Goal: Task Accomplishment & Management: Complete application form

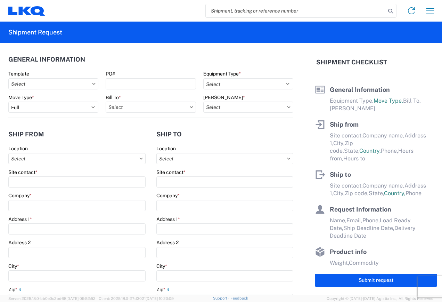
select select "FULL"
select select "US"
select select "LBS"
click at [92, 84] on icon at bounding box center [93, 84] width 3 height 2
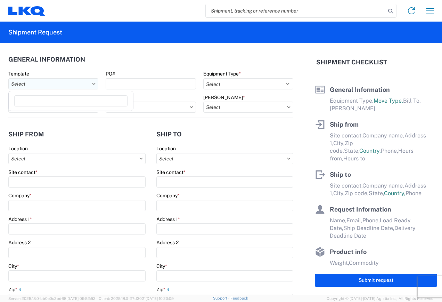
click at [64, 82] on input "Template" at bounding box center [53, 83] width 90 height 11
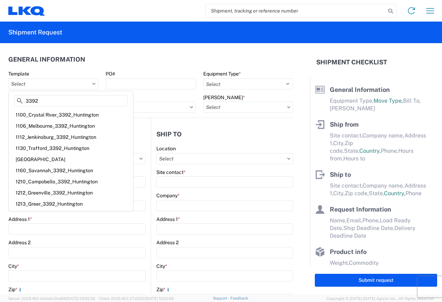
scroll to position [11, 0]
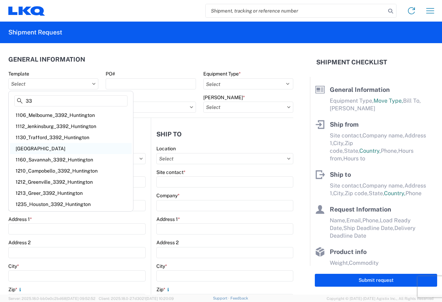
type input "3"
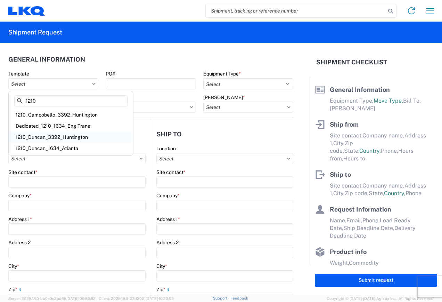
type input "1210"
click at [71, 137] on div "1210_Duncan_3392_Huntington" at bounding box center [71, 136] width 122 height 11
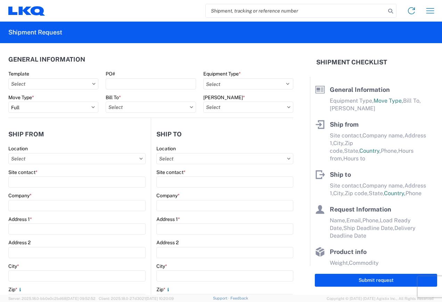
type input "1210_Duncan_3392_Huntington"
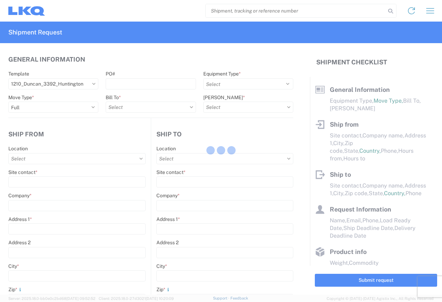
select select
type input "Shipping"
type input "LKQ A&R Auto Parts -[PERSON_NAME]"
type input "[STREET_ADDRESS]"
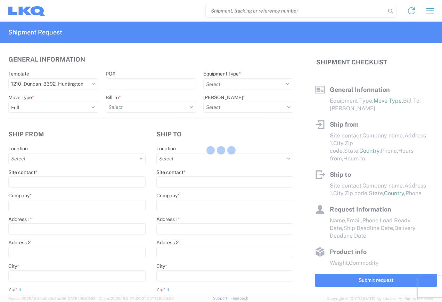
type input "[PERSON_NAME]"
type input "29334"
type input "Receiving"
type input "Transmetco"
type input "[STREET_ADDRESS]"
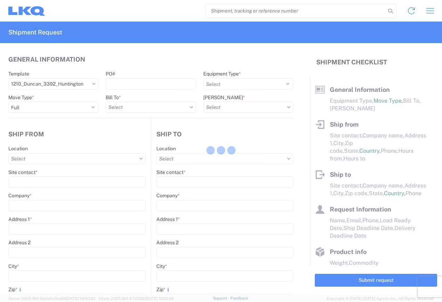
type input "Huntington"
type input "46750"
type input "[DATE]"
type textarea "Transmetco operates production 24/7 but only ships or receives on day shift"
type input "42000"
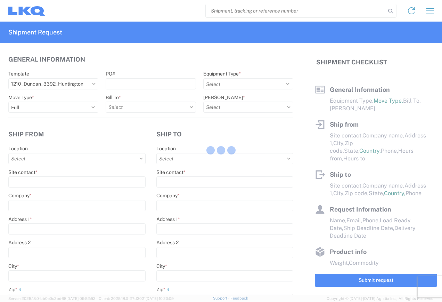
type input "Wheels"
type input "1"
type input "12"
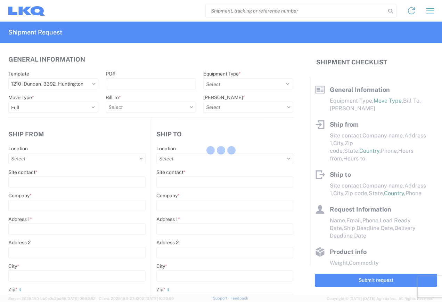
select select "IN"
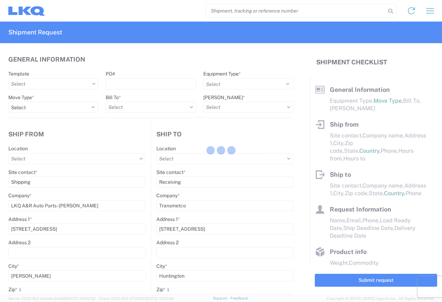
select select "US"
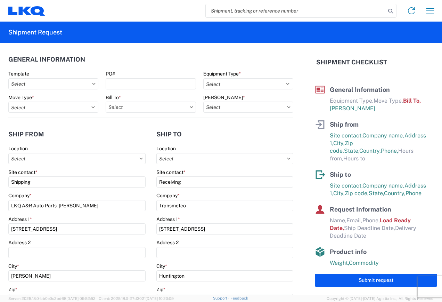
type input "1210 - LKQ A&R Auto Parts -[PERSON_NAME]"
type input "3392 - Transmetco"
type input "3392-3015-50180-0000 - 3392 Freight In - Wheel Cores"
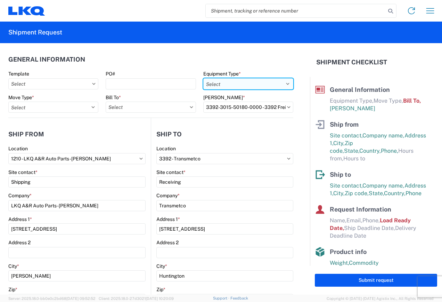
click at [282, 82] on select "Select 53’ Dry Van Flatbed Dropdeck (van) Lowboy (flatbed) Rail" at bounding box center [248, 83] width 90 height 11
select select "STDV"
click at [203, 78] on select "Select 53’ Dry Van Flatbed Dropdeck (van) Lowboy (flatbed) Rail" at bounding box center [248, 83] width 90 height 11
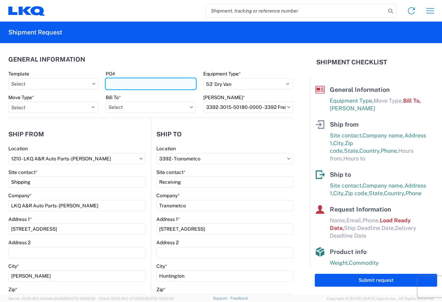
click at [115, 84] on input "PO#" at bounding box center [151, 83] width 90 height 11
type input "T31485"
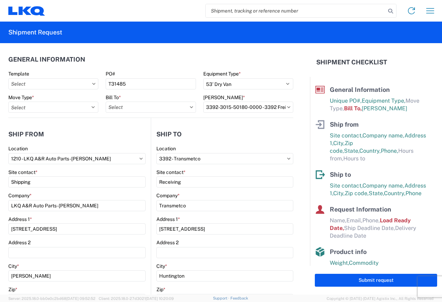
click at [190, 107] on icon at bounding box center [191, 107] width 3 height 2
click at [190, 106] on icon at bounding box center [191, 107] width 3 height 2
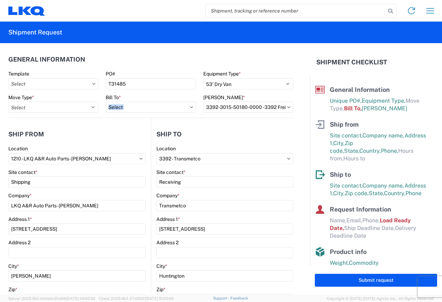
click at [190, 106] on icon at bounding box center [191, 107] width 3 height 2
click at [141, 105] on input "Bill To *" at bounding box center [151, 106] width 90 height 11
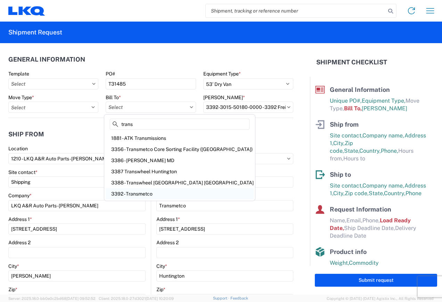
type input "trans"
click at [140, 193] on div "3392 - Transmetco" at bounding box center [180, 193] width 148 height 11
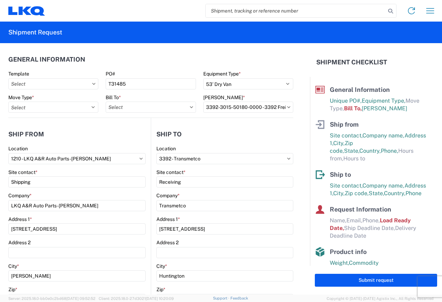
type input "3392 - Transmetco"
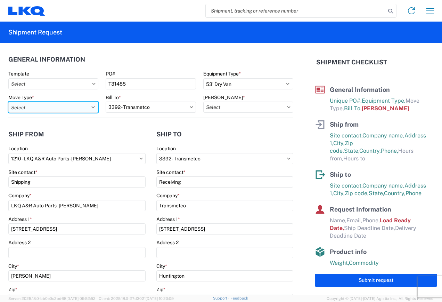
click at [92, 107] on select "Select Full Partial TL" at bounding box center [53, 106] width 90 height 11
select select "FULL"
click at [8, 101] on select "Select Full Partial TL" at bounding box center [53, 106] width 90 height 11
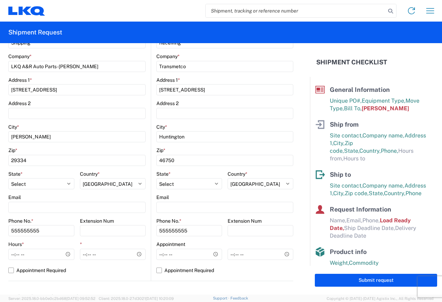
scroll to position [174, 0]
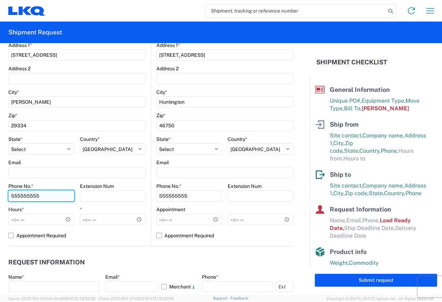
click at [45, 196] on input "555555555" at bounding box center [41, 195] width 66 height 11
type input "5"
type input "8648840430"
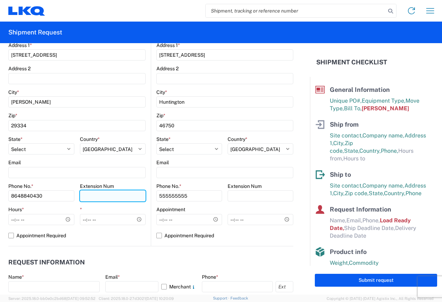
click at [95, 193] on input "Extension Num" at bounding box center [113, 195] width 66 height 11
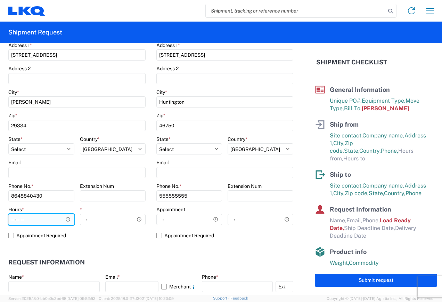
click at [11, 220] on input "Hours *" at bounding box center [41, 219] width 66 height 11
type input "08:00"
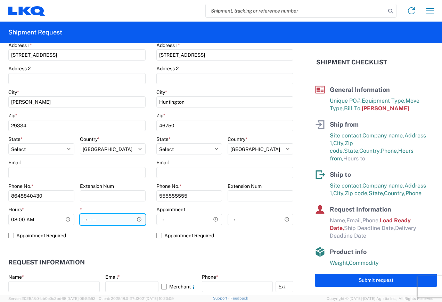
click at [81, 221] on input "*" at bounding box center [113, 219] width 66 height 11
type input "15:00"
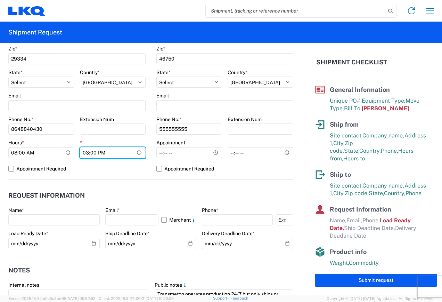
scroll to position [243, 0]
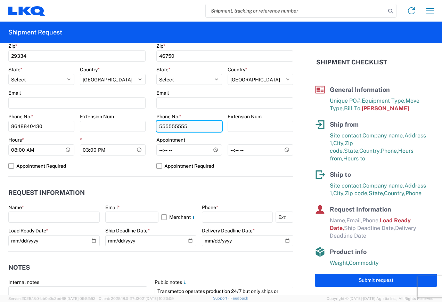
click at [191, 127] on input "555555555" at bounding box center [189, 126] width 66 height 11
type input "5"
type input "[PHONE_NUMBER]"
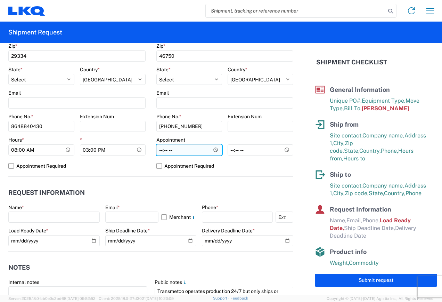
click at [158, 150] on input "Hours *" at bounding box center [189, 149] width 66 height 11
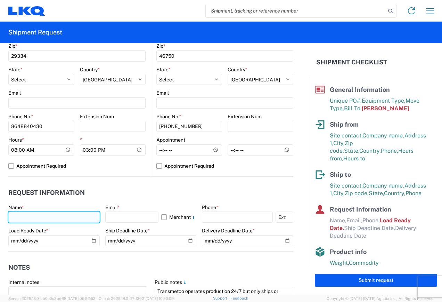
click at [34, 214] on input "text" at bounding box center [53, 216] width 91 height 11
type input "[PERSON_NAME]"
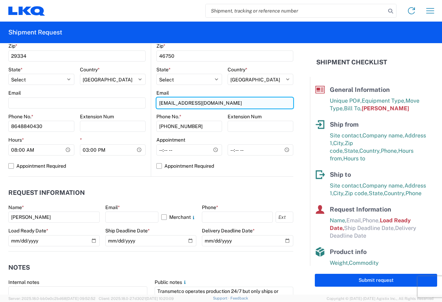
click at [215, 103] on input "[EMAIL_ADDRESS][DOMAIN_NAME]" at bounding box center [224, 102] width 137 height 11
type input "j"
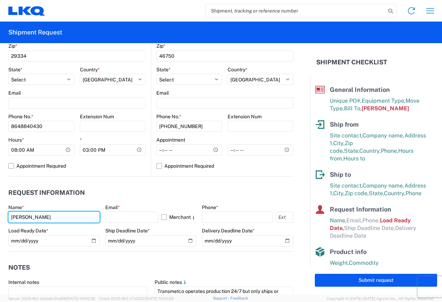
click at [51, 219] on input "[PERSON_NAME]" at bounding box center [53, 216] width 91 height 11
type input "J"
type input "[PERSON_NAME]"
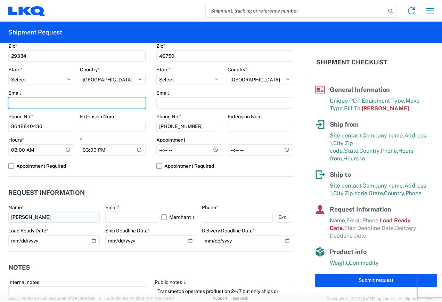
type input "[EMAIL_ADDRESS][DOMAIN_NAME]"
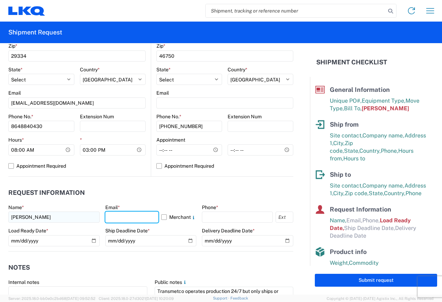
type input "[EMAIL_ADDRESS][DOMAIN_NAME]"
type input "8648840430"
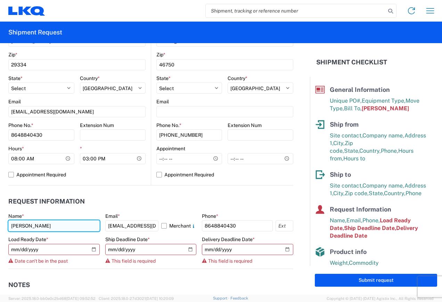
scroll to position [252, 0]
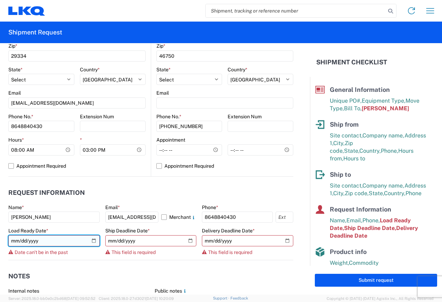
click at [93, 241] on input "[DATE]" at bounding box center [53, 240] width 91 height 11
type input "[DATE]"
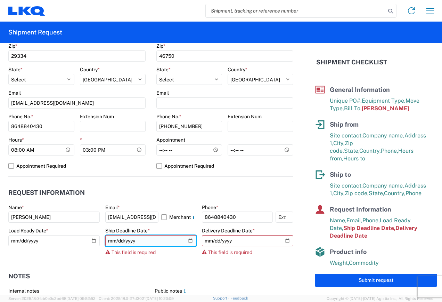
click at [186, 240] on input "date" at bounding box center [150, 240] width 91 height 11
type input "[DATE]"
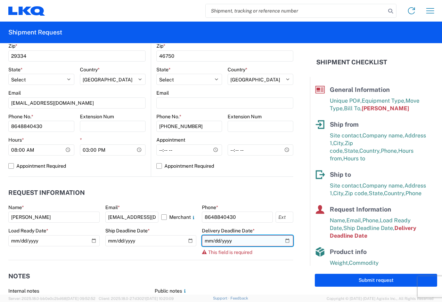
click at [282, 241] on input "date" at bounding box center [247, 240] width 91 height 11
type input "[DATE]"
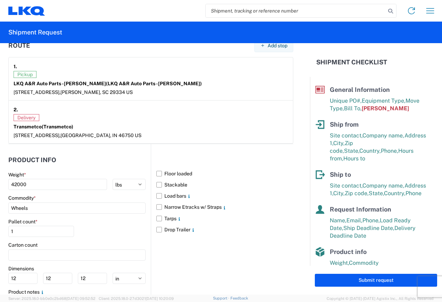
scroll to position [565, 0]
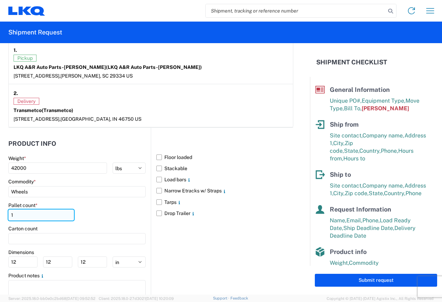
click at [19, 218] on input "1" at bounding box center [41, 214] width 66 height 11
type input "44"
click at [157, 168] on label "Stackable" at bounding box center [224, 168] width 137 height 11
click at [0, 0] on input "Stackable" at bounding box center [0, 0] width 0 height 0
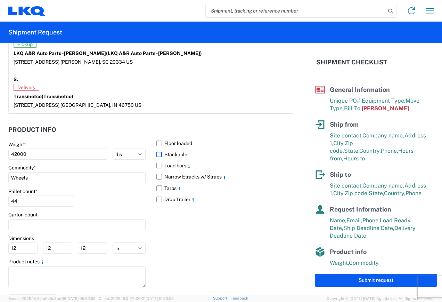
scroll to position [591, 0]
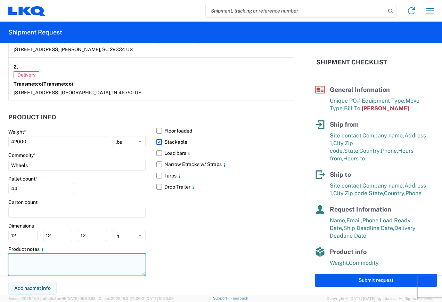
click at [14, 258] on textarea at bounding box center [76, 264] width 137 height 22
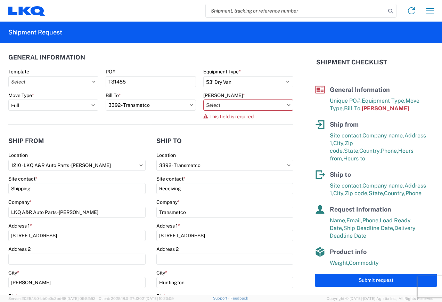
scroll to position [0, 0]
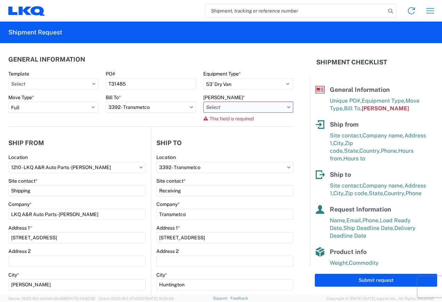
type textarea "44 stackable pallets."
click at [229, 106] on input "[PERSON_NAME] *" at bounding box center [248, 106] width 90 height 11
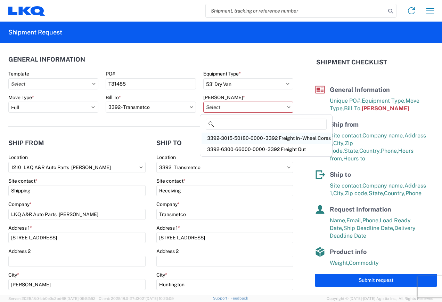
click at [228, 138] on div "3392-3015-50180-0000 - 3392 Freight In - Wheel Cores" at bounding box center [265, 137] width 129 height 11
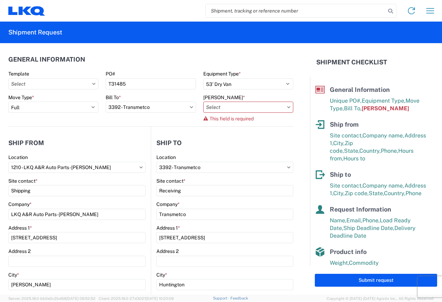
type input "3392-3015-50180-0000 - 3392 Freight In - Wheel Cores"
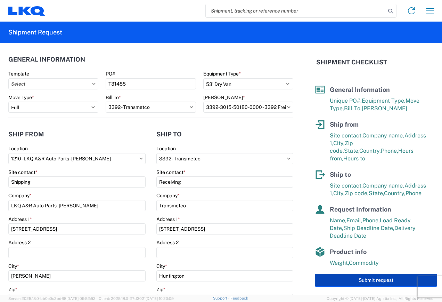
click at [378, 279] on button "Submit request" at bounding box center [376, 279] width 122 height 13
